Goal: Find specific page/section: Find specific page/section

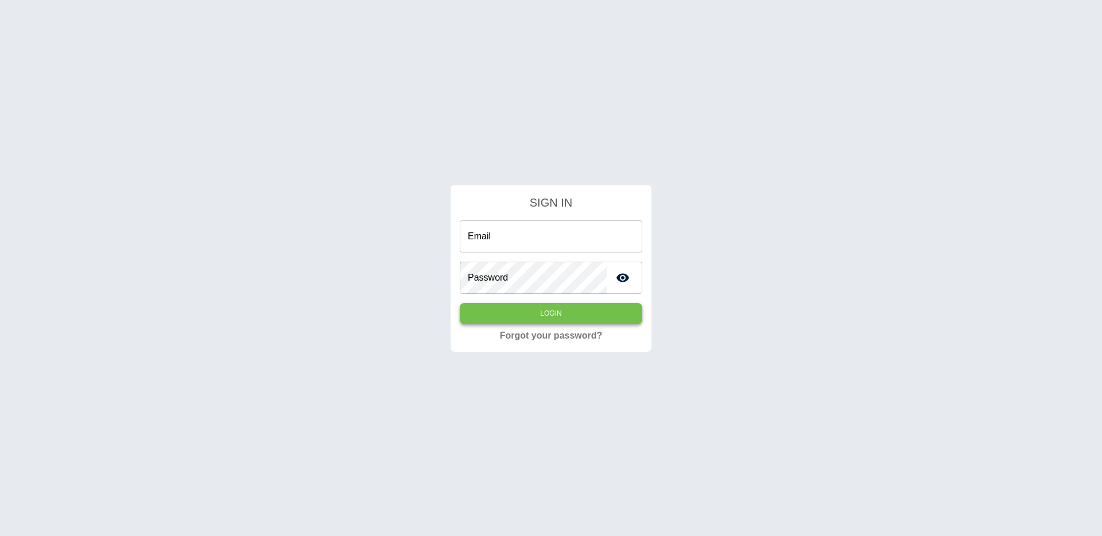
type input "**********"
click at [533, 310] on button "Login" at bounding box center [551, 313] width 183 height 21
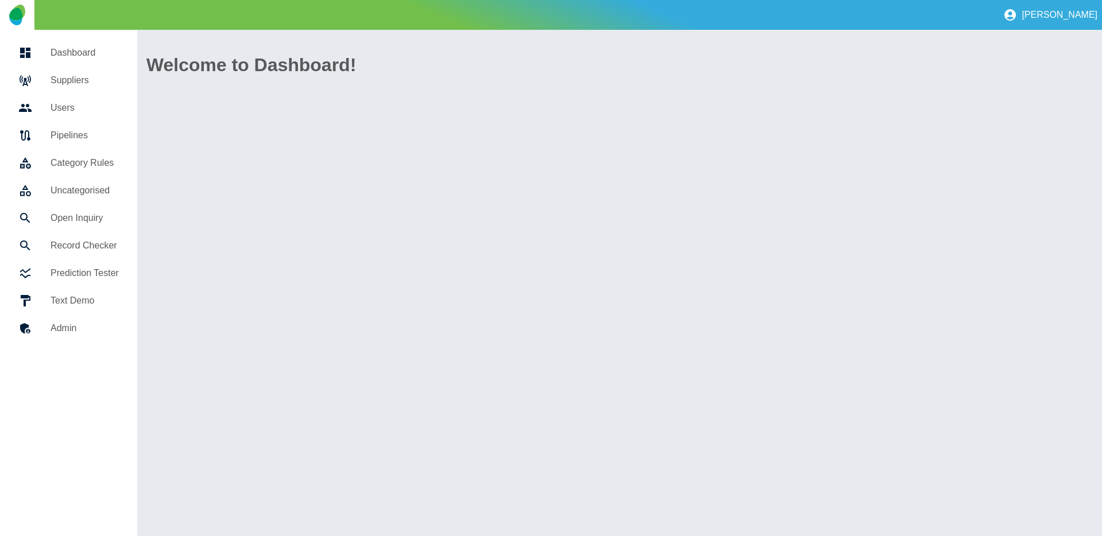
click at [65, 77] on h5 "Suppliers" at bounding box center [85, 80] width 68 height 14
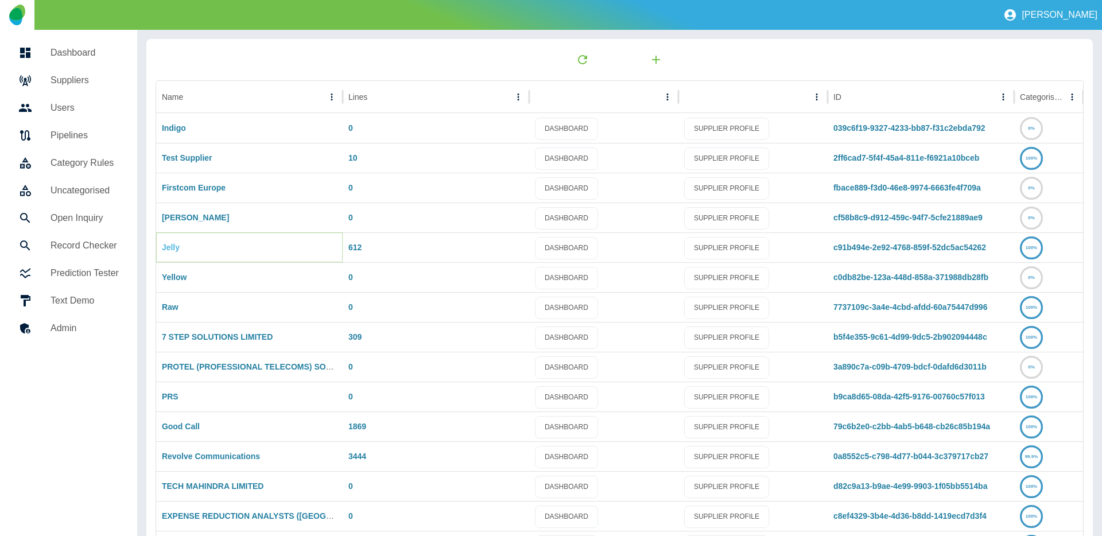
click at [166, 247] on link "Jelly" at bounding box center [171, 247] width 18 height 9
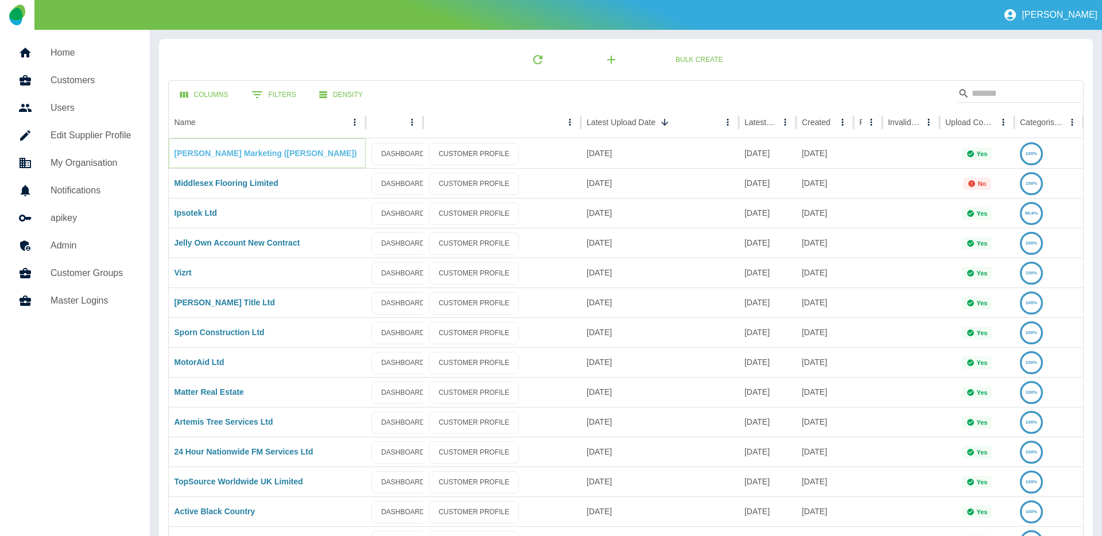
click at [251, 156] on link "David Saddington Marketing (Mr John P Saddington)" at bounding box center [265, 153] width 183 height 9
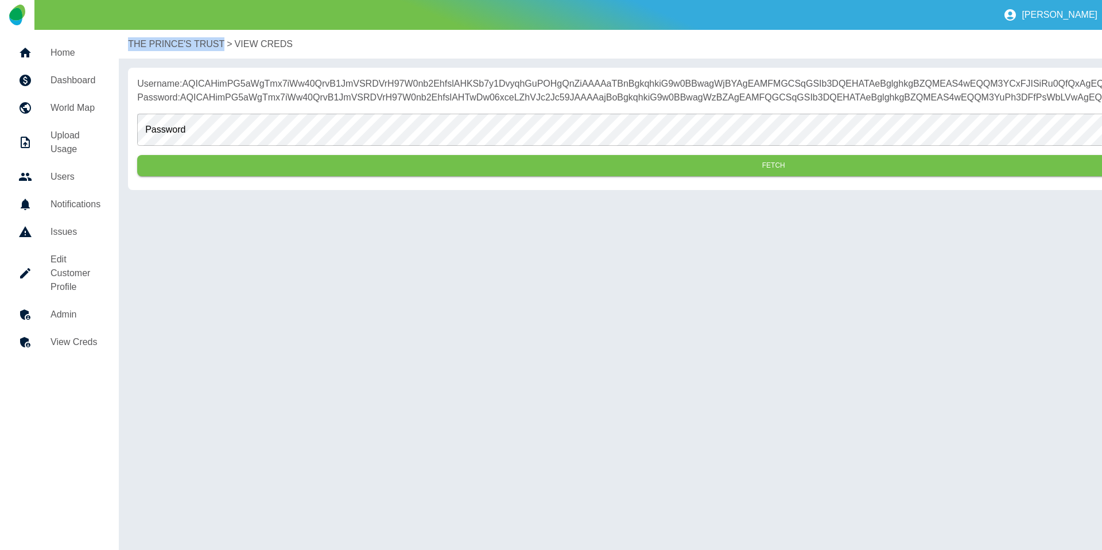
drag, startPoint x: 126, startPoint y: 46, endPoint x: 220, endPoint y: 46, distance: 94.7
click at [220, 46] on div "THE PRINCE'S TRUST > VIEW CREDS RESET" at bounding box center [773, 44] width 1309 height 29
copy p "THE PRINCE'S TRUST"
click at [80, 82] on h5 "Dashboard" at bounding box center [76, 80] width 50 height 14
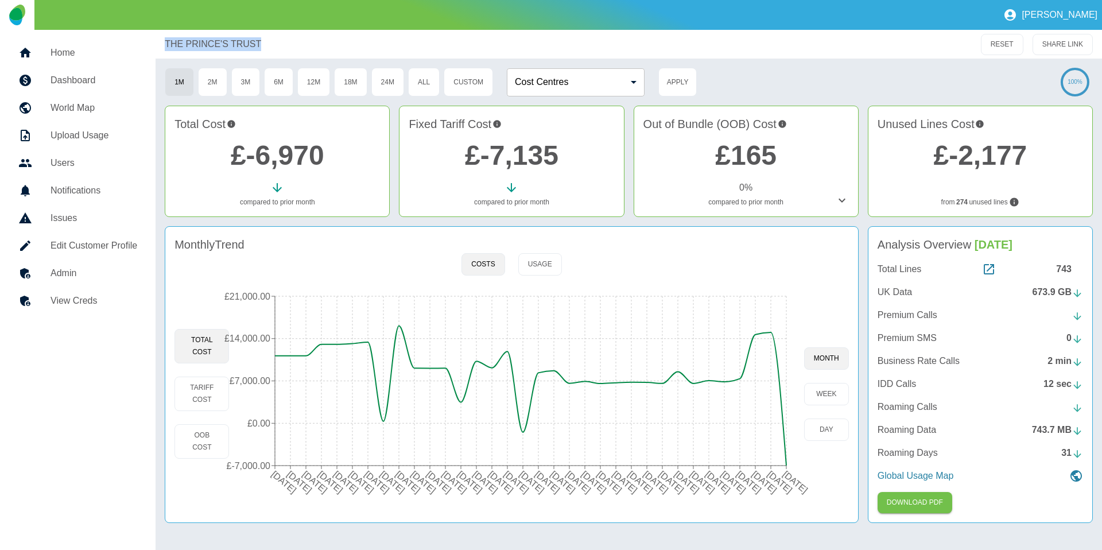
click at [55, 457] on nav "Home Dashboard World Map Upload Usage Users Notifications Issues Edit Customer …" at bounding box center [78, 290] width 156 height 520
drag, startPoint x: 160, startPoint y: 44, endPoint x: 278, endPoint y: 44, distance: 118.2
click at [278, 44] on div "THE PRINCE'S TRUST RESET SHARE LINK" at bounding box center [629, 44] width 946 height 29
copy p "THE PRINCE'S TRUST"
click at [96, 240] on h5 "Edit Customer Profile" at bounding box center [94, 246] width 87 height 14
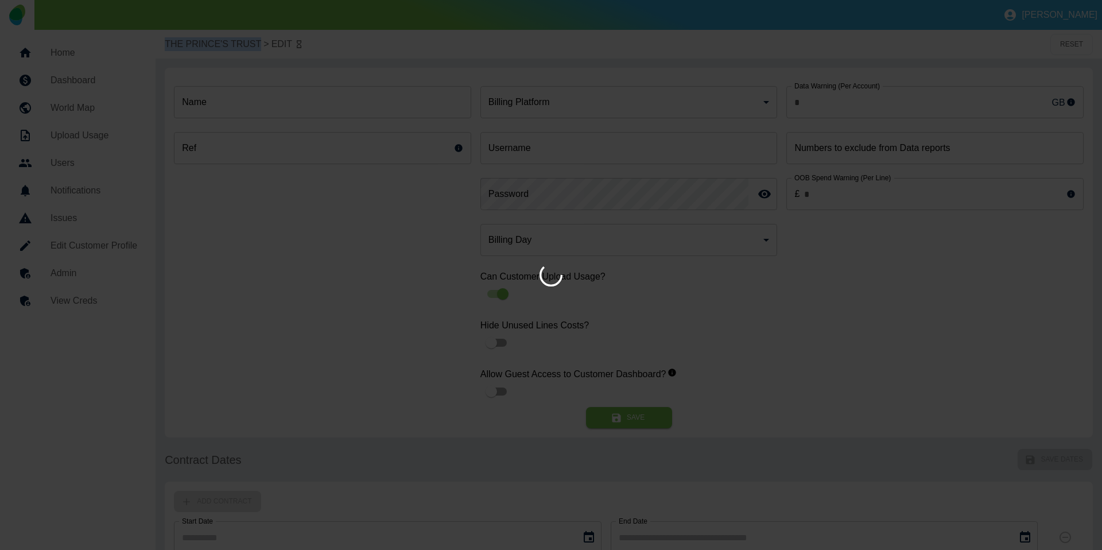
type input "*"
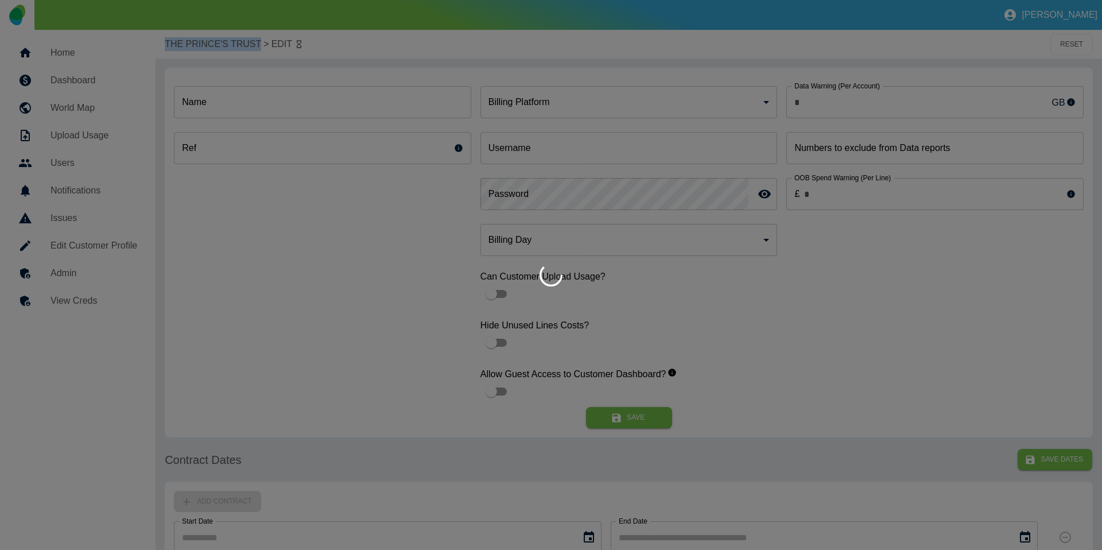
type input "**********"
type input "*"
type input "*********"
type input "*"
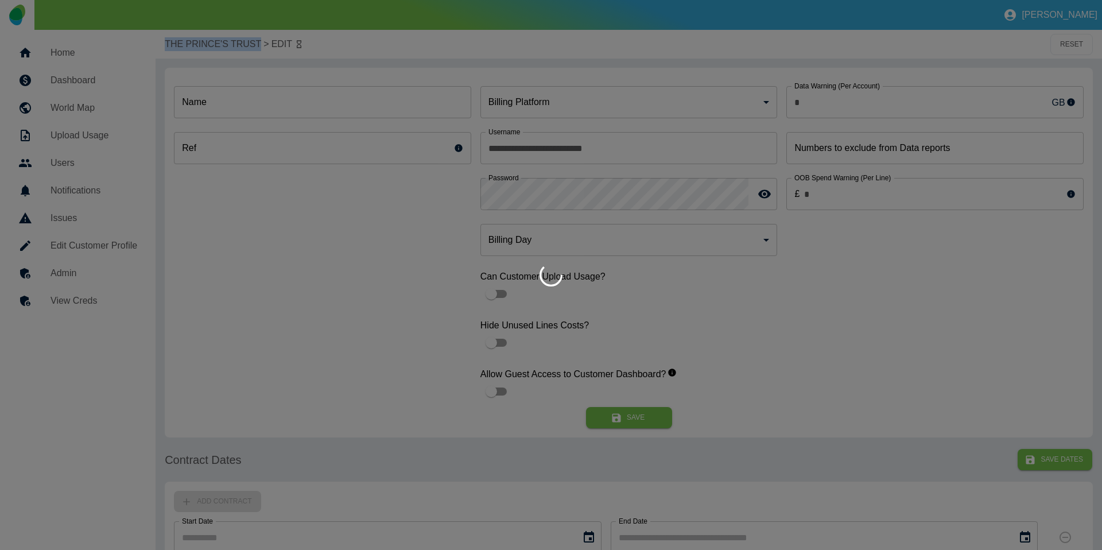
type input "***"
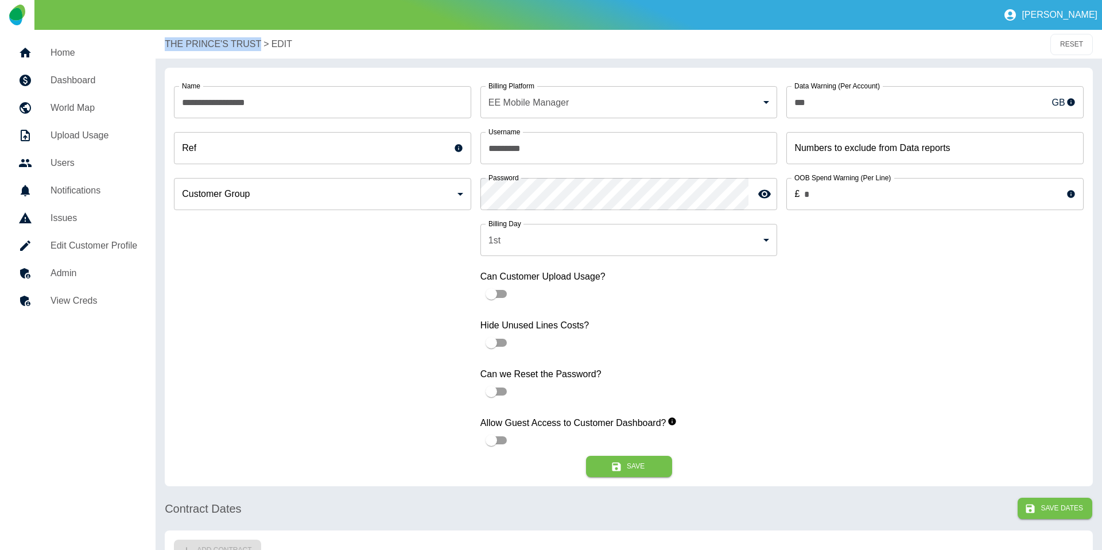
click at [90, 304] on div at bounding box center [551, 275] width 1102 height 550
click at [101, 303] on h5 "View Creds" at bounding box center [94, 301] width 87 height 14
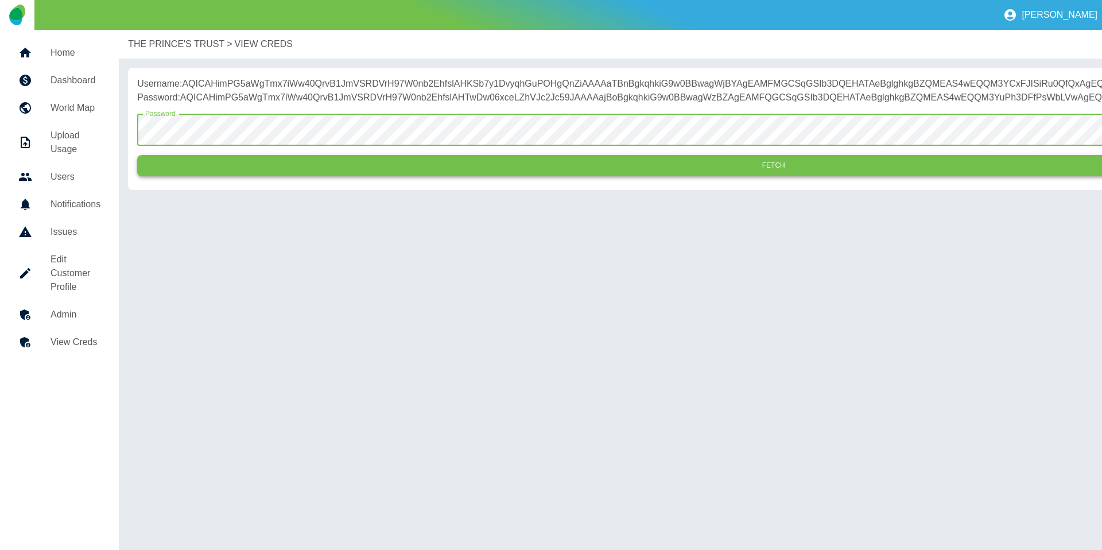
click at [229, 176] on button "Fetch" at bounding box center [773, 165] width 1272 height 21
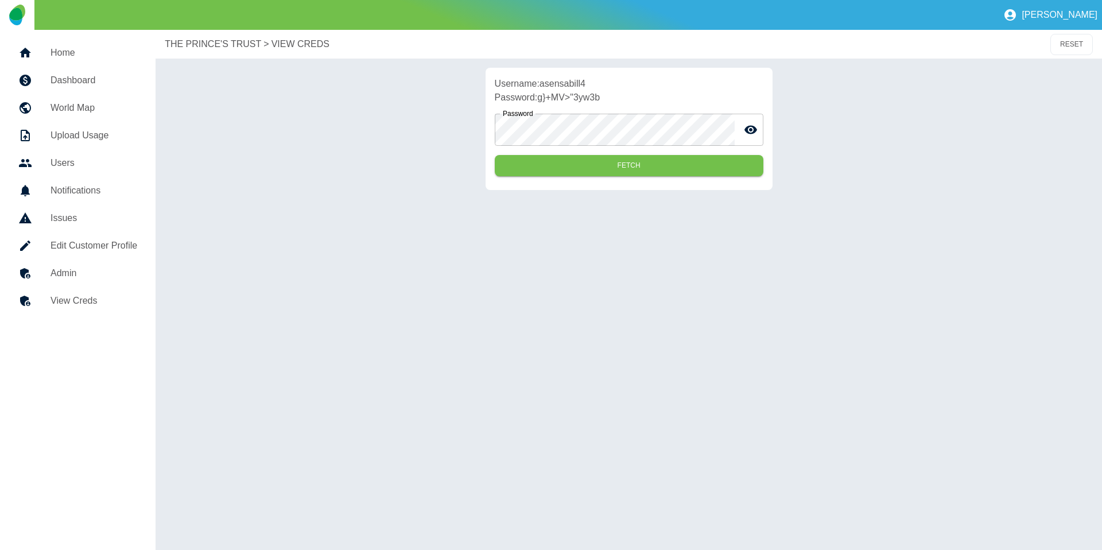
click at [569, 80] on p "Username: asensabill4" at bounding box center [629, 84] width 269 height 14
copy p "asensabill4"
click at [552, 249] on div "THE PRINCE'S TRUST > VIEW CREDS RESET Username: asensabill4 Password: g}+MV>"3y…" at bounding box center [629, 290] width 946 height 520
drag, startPoint x: 541, startPoint y: 99, endPoint x: 643, endPoint y: 99, distance: 102.7
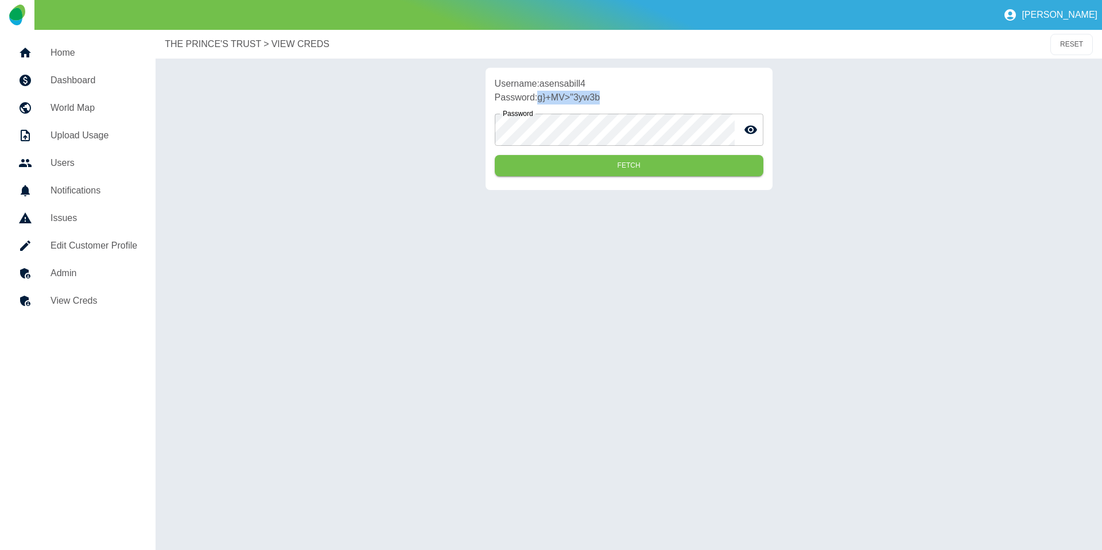
click at [643, 99] on p "Password: g}+MV>"3yw3b" at bounding box center [629, 98] width 269 height 14
copy p "g}+MV>"3yw3b"
click at [525, 86] on p "Username: asensabill4" at bounding box center [629, 84] width 269 height 14
drag, startPoint x: 496, startPoint y: 81, endPoint x: 607, endPoint y: 95, distance: 111.6
click at [607, 95] on div "Username: asensabill4 Password: g}+MV>"3yw3b Password Password Fetch" at bounding box center [629, 129] width 287 height 122
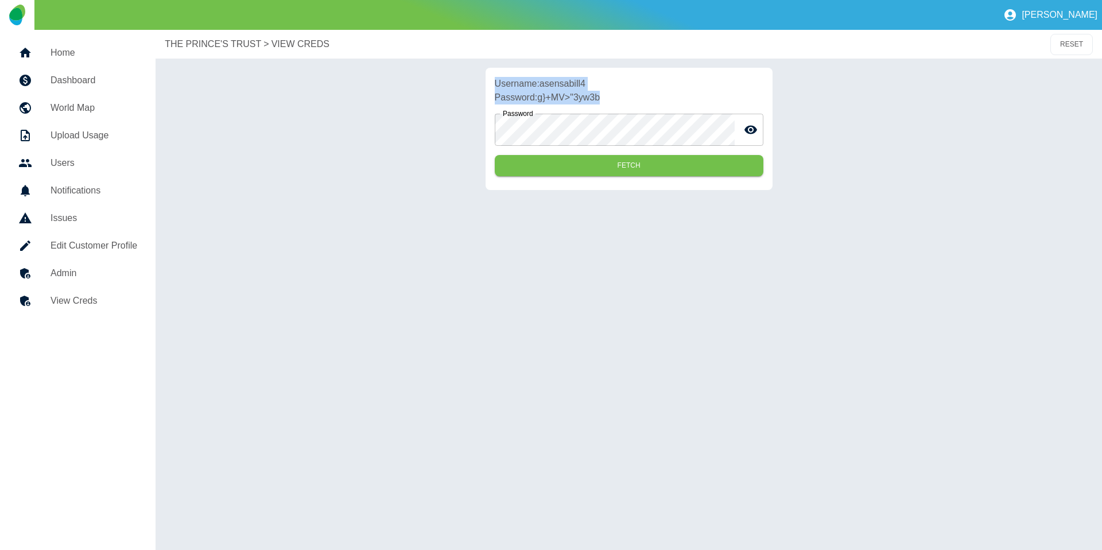
copy div "Username: asensabill4 Password: g}+MV>"3yw3b"
click at [86, 77] on h5 "Dashboard" at bounding box center [94, 80] width 87 height 14
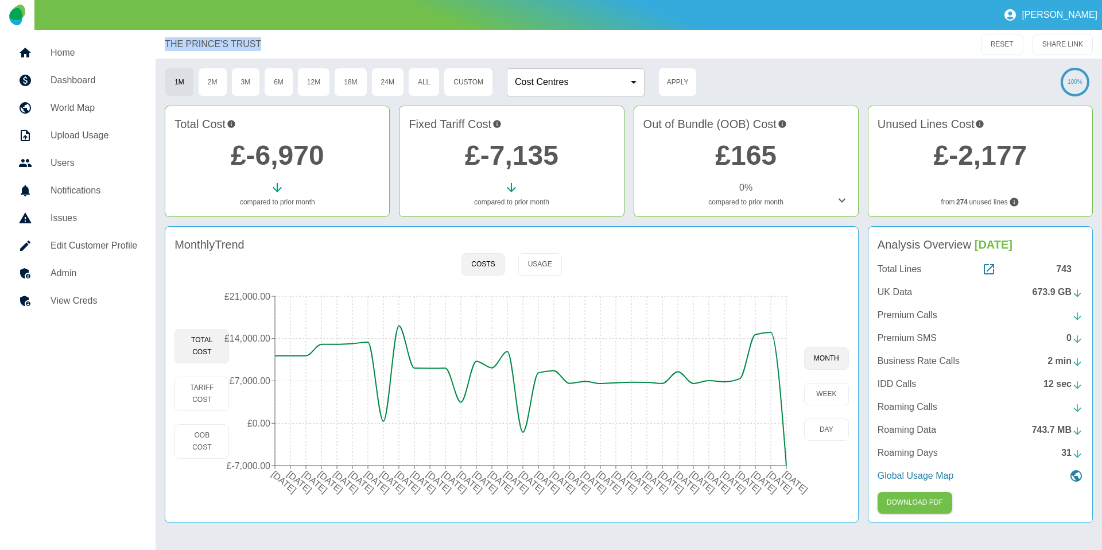
drag, startPoint x: 157, startPoint y: 40, endPoint x: 257, endPoint y: 40, distance: 100.4
click at [257, 40] on div "THE PRINCE'S TRUST RESET SHARE LINK" at bounding box center [629, 44] width 946 height 29
copy p "THE PRINCE'S TRUST"
click at [103, 56] on h5 "Home" at bounding box center [94, 53] width 87 height 14
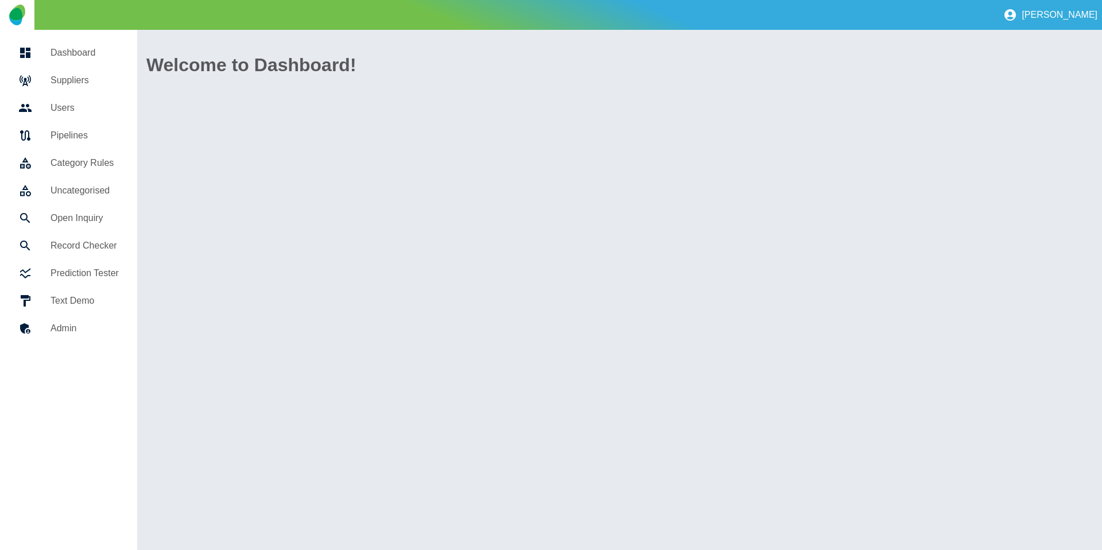
click at [96, 83] on h5 "Suppliers" at bounding box center [85, 80] width 68 height 14
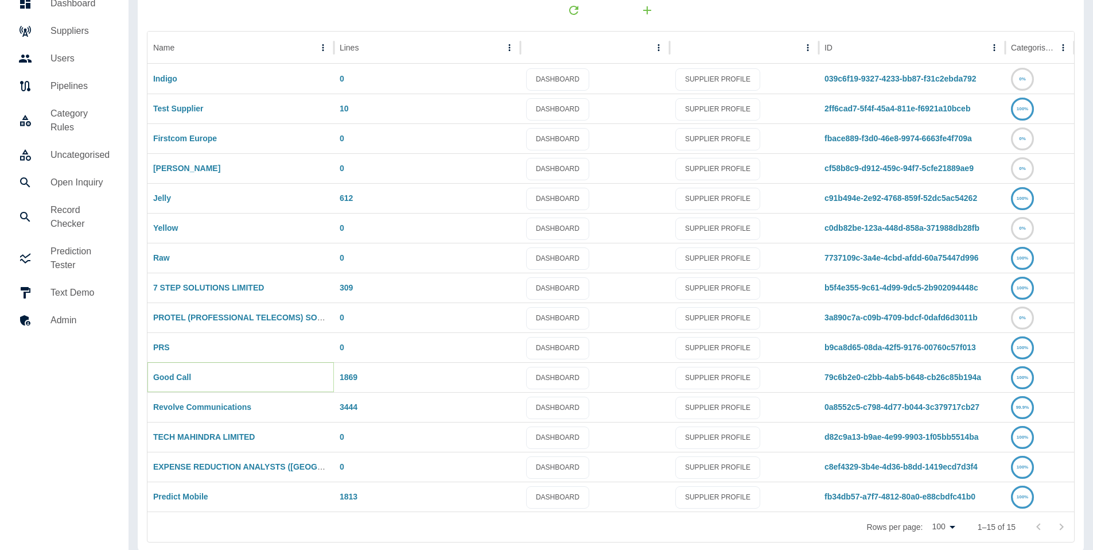
scroll to position [51, 0]
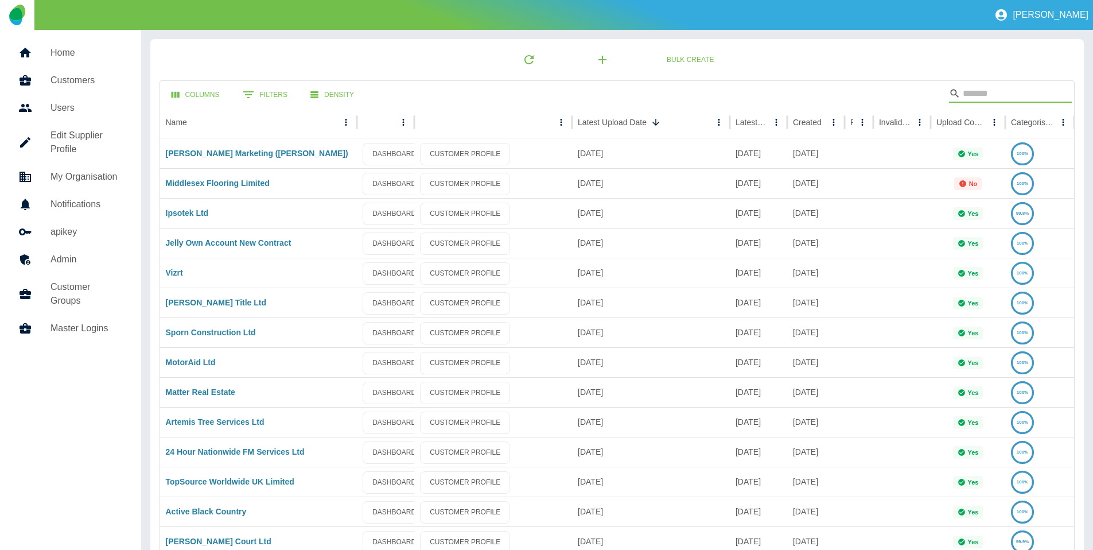
click at [983, 92] on input "Search" at bounding box center [1009, 93] width 92 height 18
paste input "**********"
type input "**********"
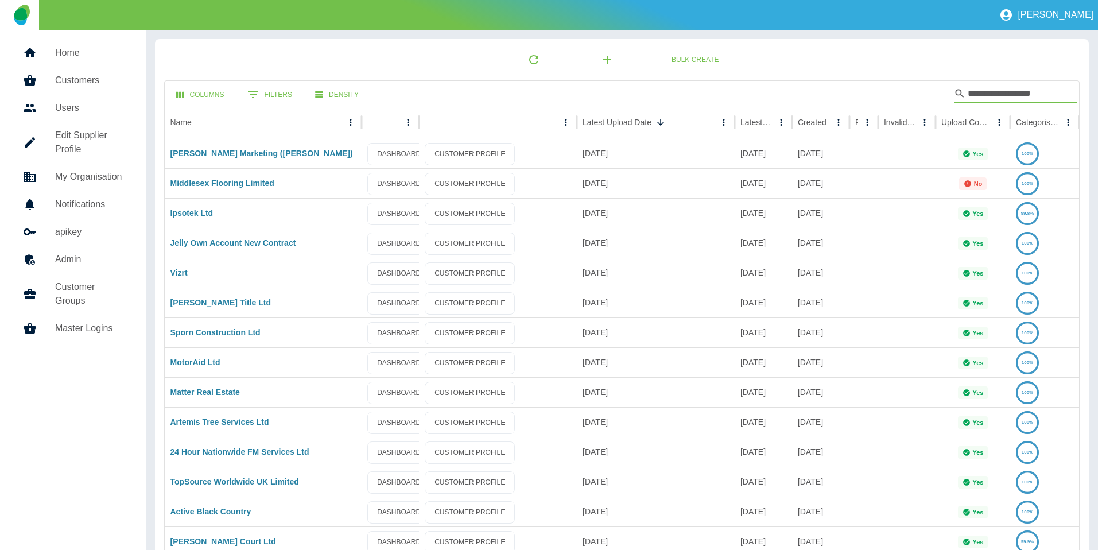
scroll to position [0, 1]
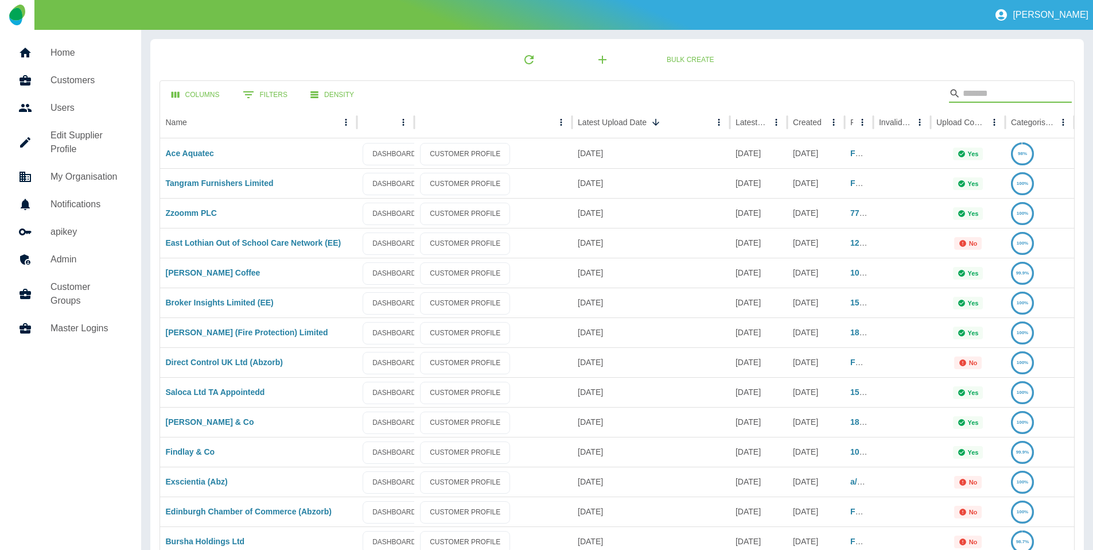
click at [996, 98] on input "Search" at bounding box center [1009, 93] width 92 height 18
paste input "**********"
type input "**********"
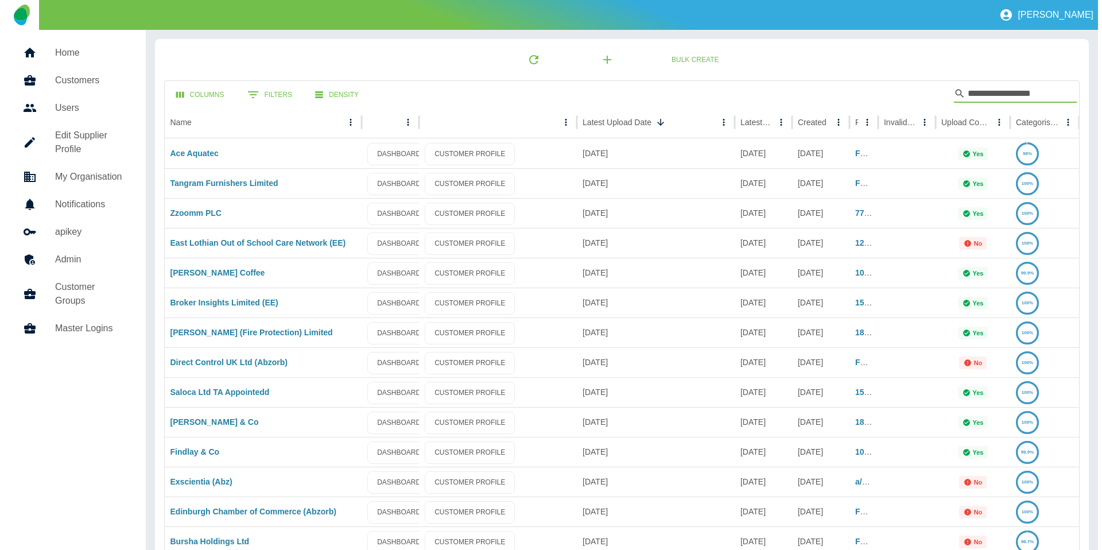
scroll to position [0, 1]
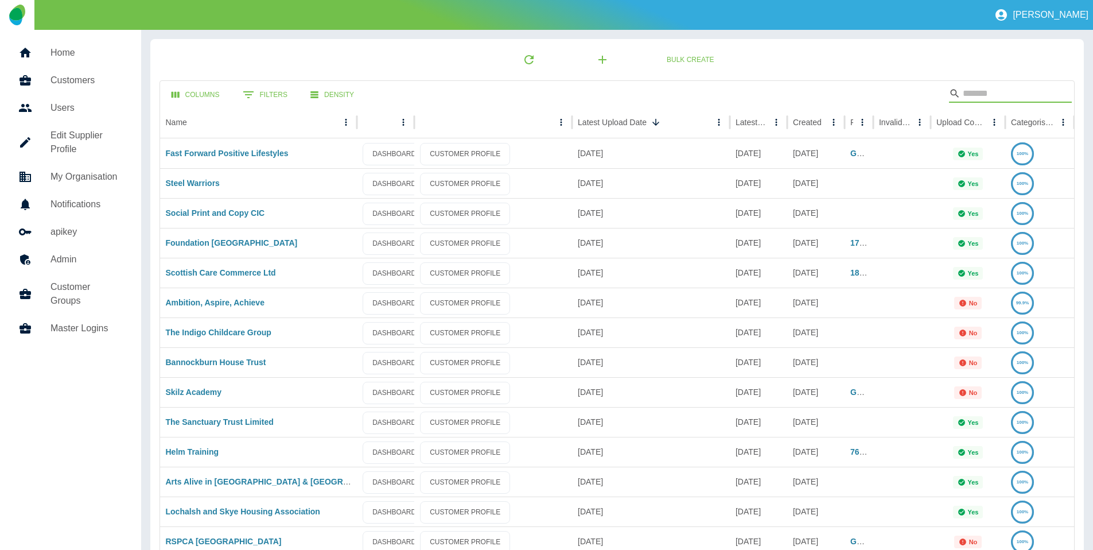
click at [991, 91] on input "Search" at bounding box center [1009, 93] width 92 height 18
paste input "**********"
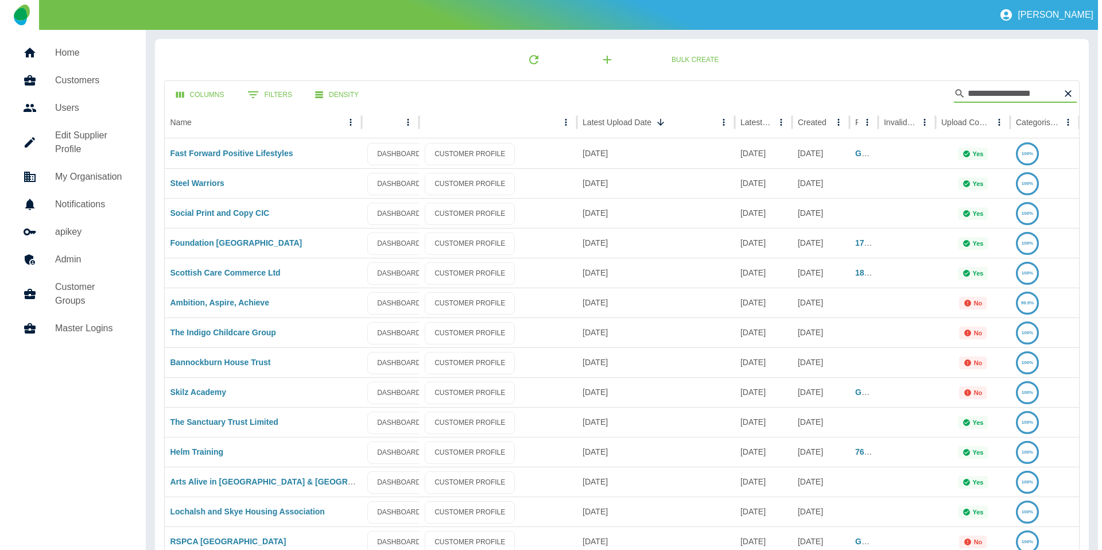
scroll to position [0, 1]
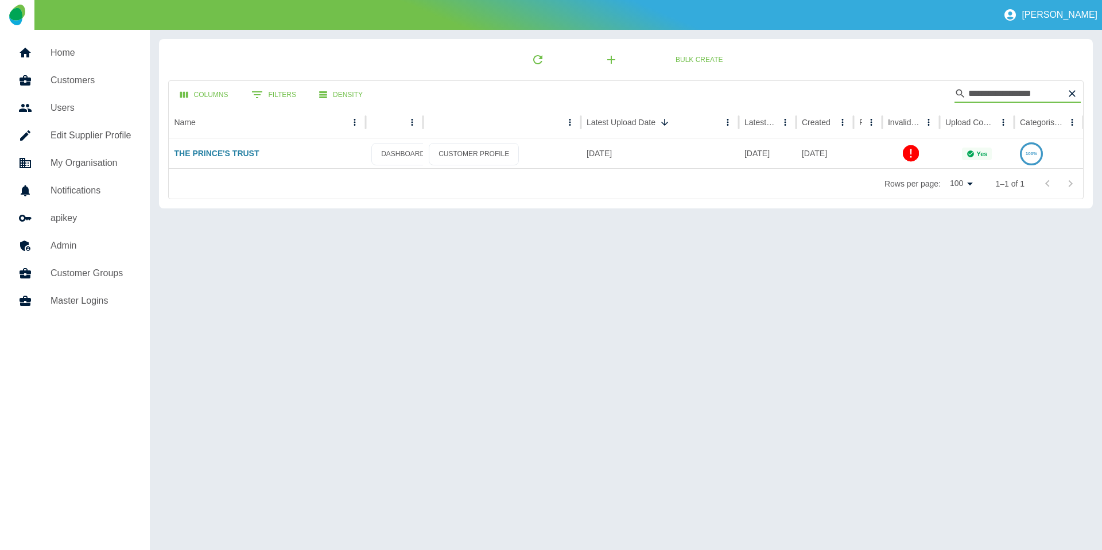
type input "**********"
